Goal: Complete application form

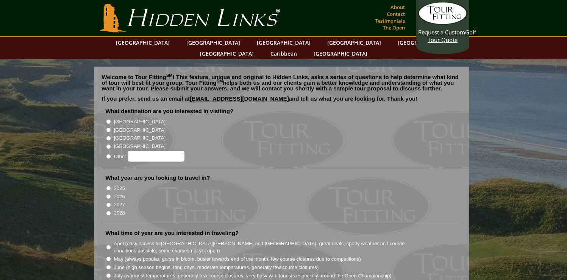
click at [108, 128] on input "[GEOGRAPHIC_DATA]" at bounding box center [108, 130] width 5 height 5
radio input "true"
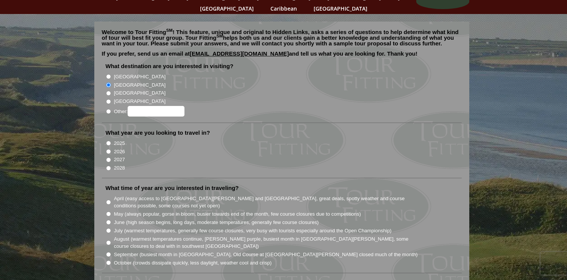
scroll to position [42, 0]
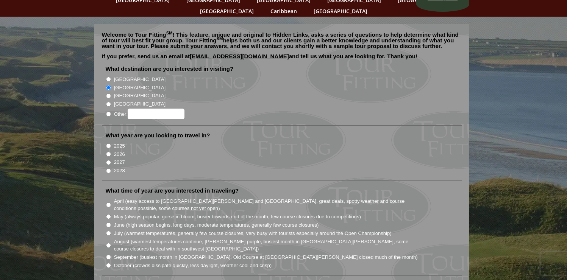
click at [109, 144] on input "2025" at bounding box center [108, 146] width 5 height 5
radio input "true"
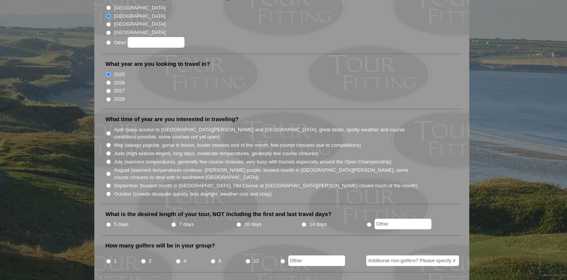
scroll to position [122, 0]
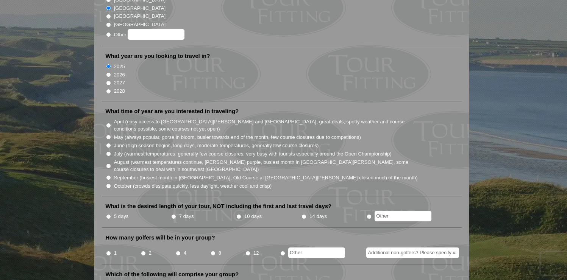
click at [109, 184] on input "October (crowds dissipate quickly, less daylight, weather cool and crisp)" at bounding box center [108, 186] width 5 height 5
radio input "true"
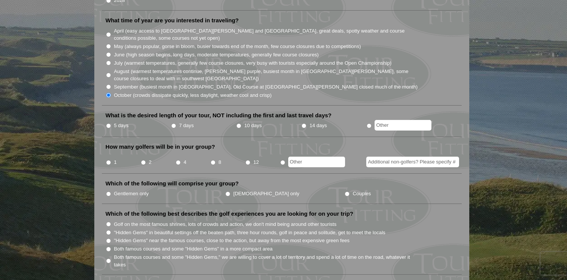
scroll to position [214, 0]
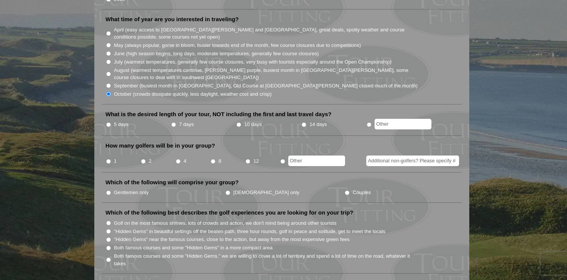
click at [109, 122] on input "5 days" at bounding box center [108, 124] width 5 height 5
radio input "true"
click at [178, 159] on input "4" at bounding box center [178, 161] width 5 height 5
radio input "true"
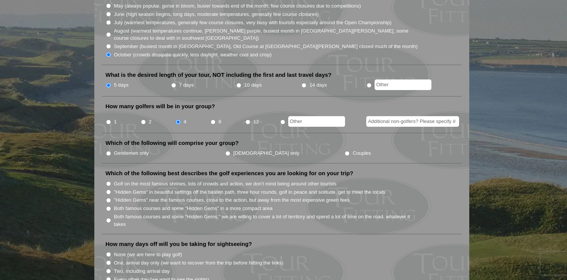
scroll to position [258, 0]
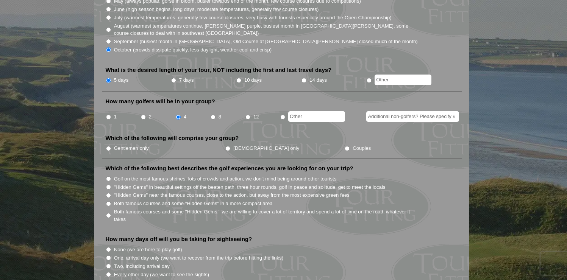
drag, startPoint x: 110, startPoint y: 138, endPoint x: 125, endPoint y: 143, distance: 16.1
click at [110, 146] on input "Gentlemen only" at bounding box center [108, 148] width 5 height 5
radio input "true"
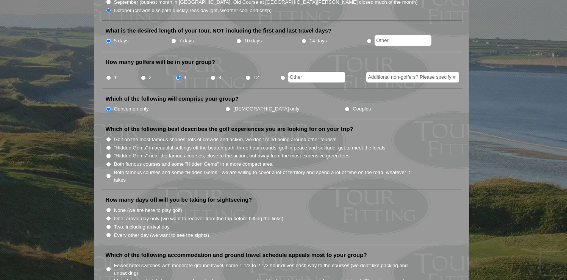
scroll to position [300, 0]
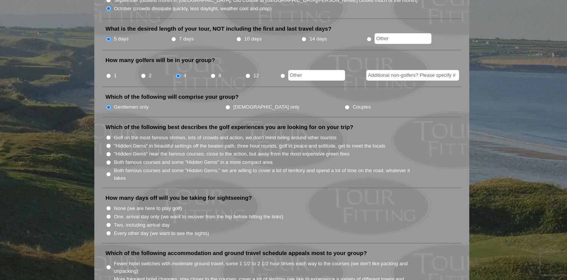
click at [106, 135] on input "Golf on the most famous shrines, lots of crowds and action, we don't mind being…" at bounding box center [108, 137] width 5 height 5
radio input "true"
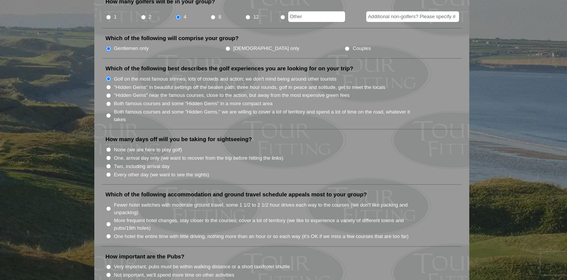
scroll to position [356, 0]
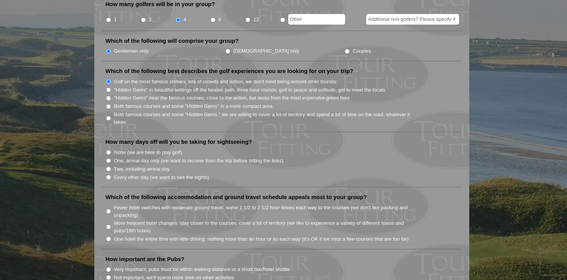
click at [108, 175] on input "Every other day (we want to see the sights)" at bounding box center [108, 177] width 5 height 5
radio input "true"
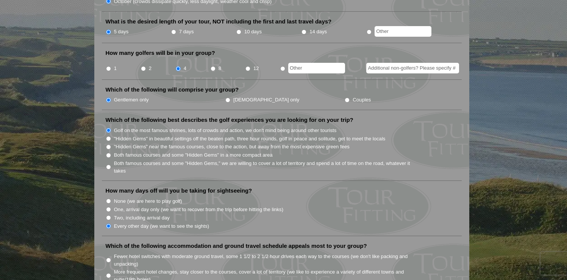
scroll to position [0, 0]
